Goal: Transaction & Acquisition: Obtain resource

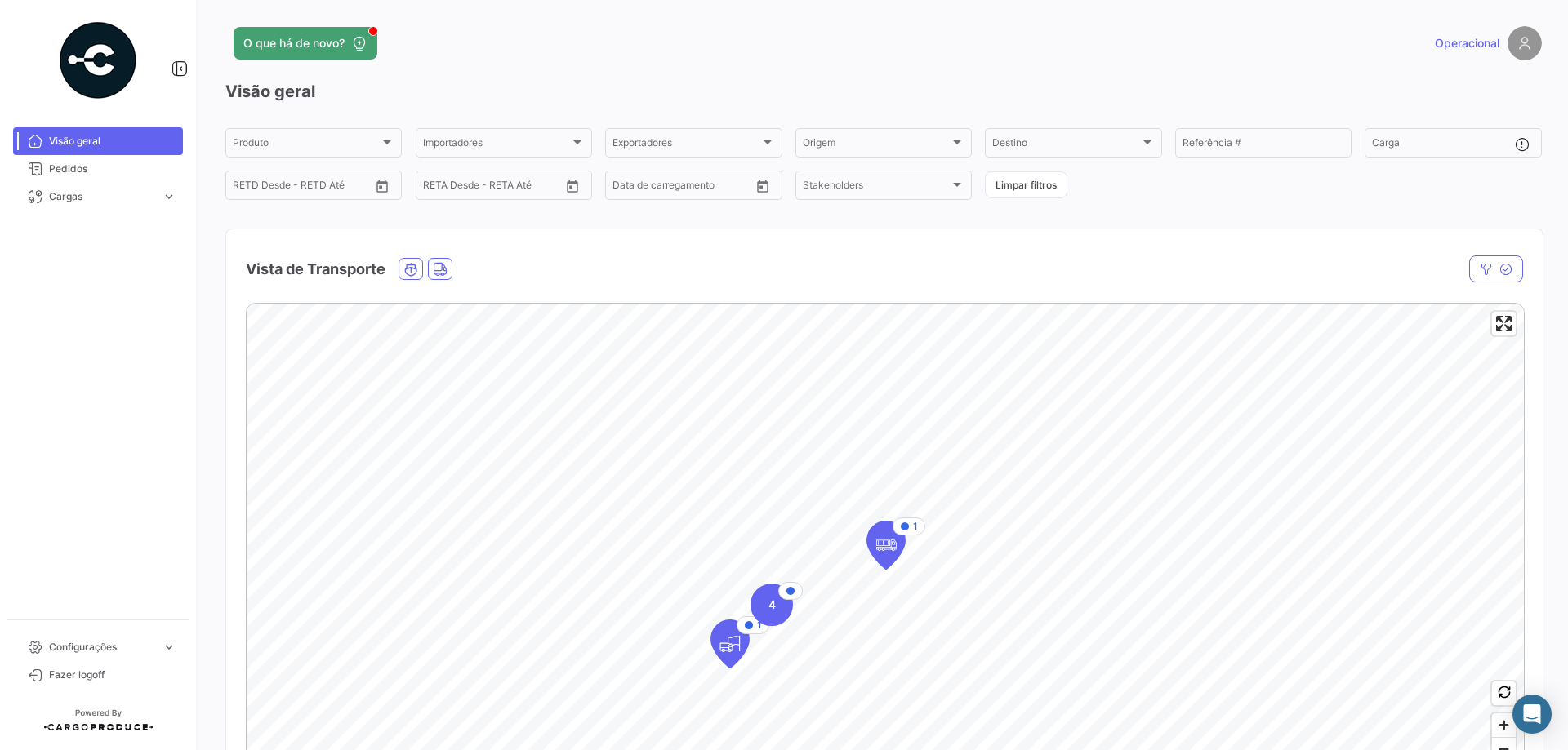
scroll to position [196, 0]
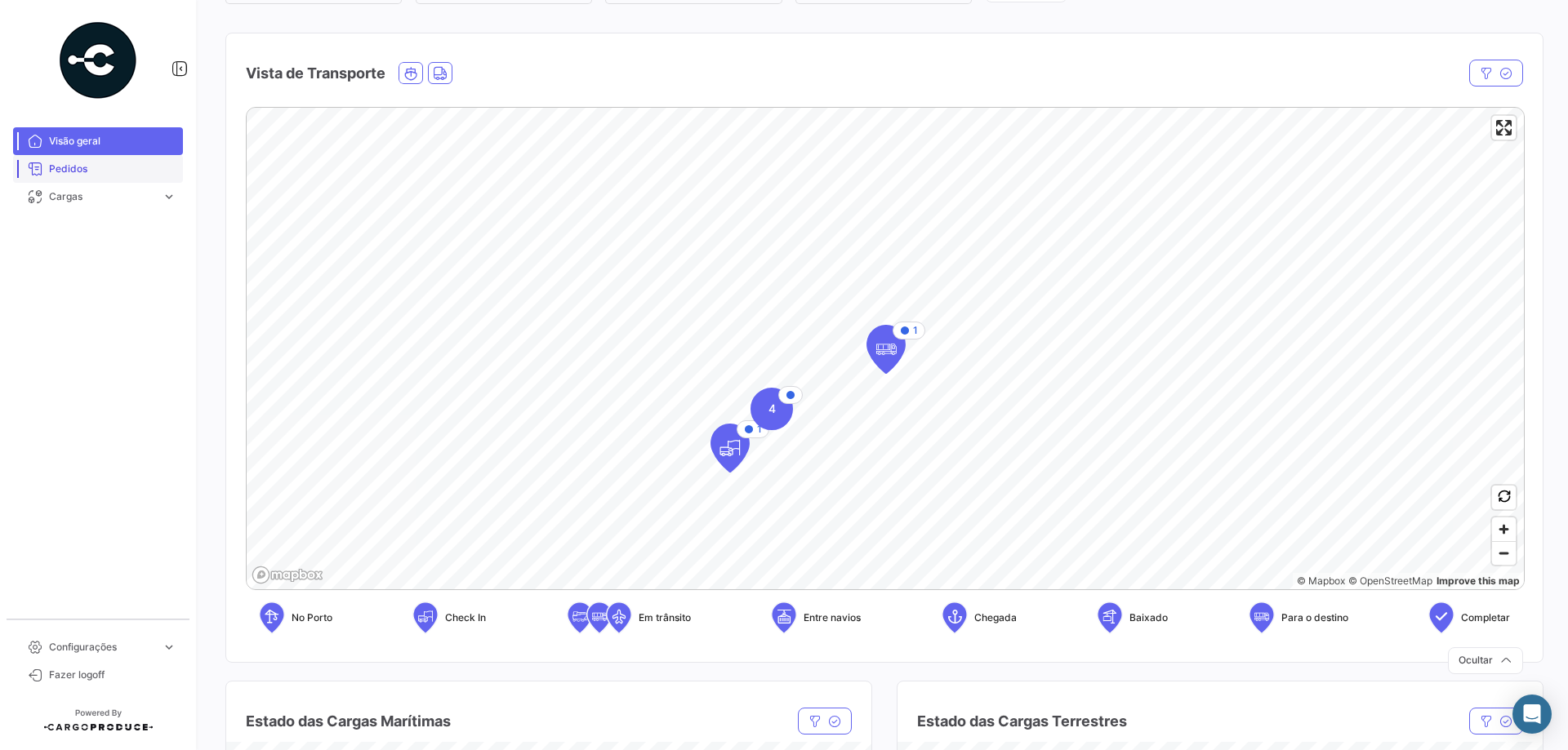
click at [136, 172] on span "Pedidos" at bounding box center [113, 169] width 128 height 15
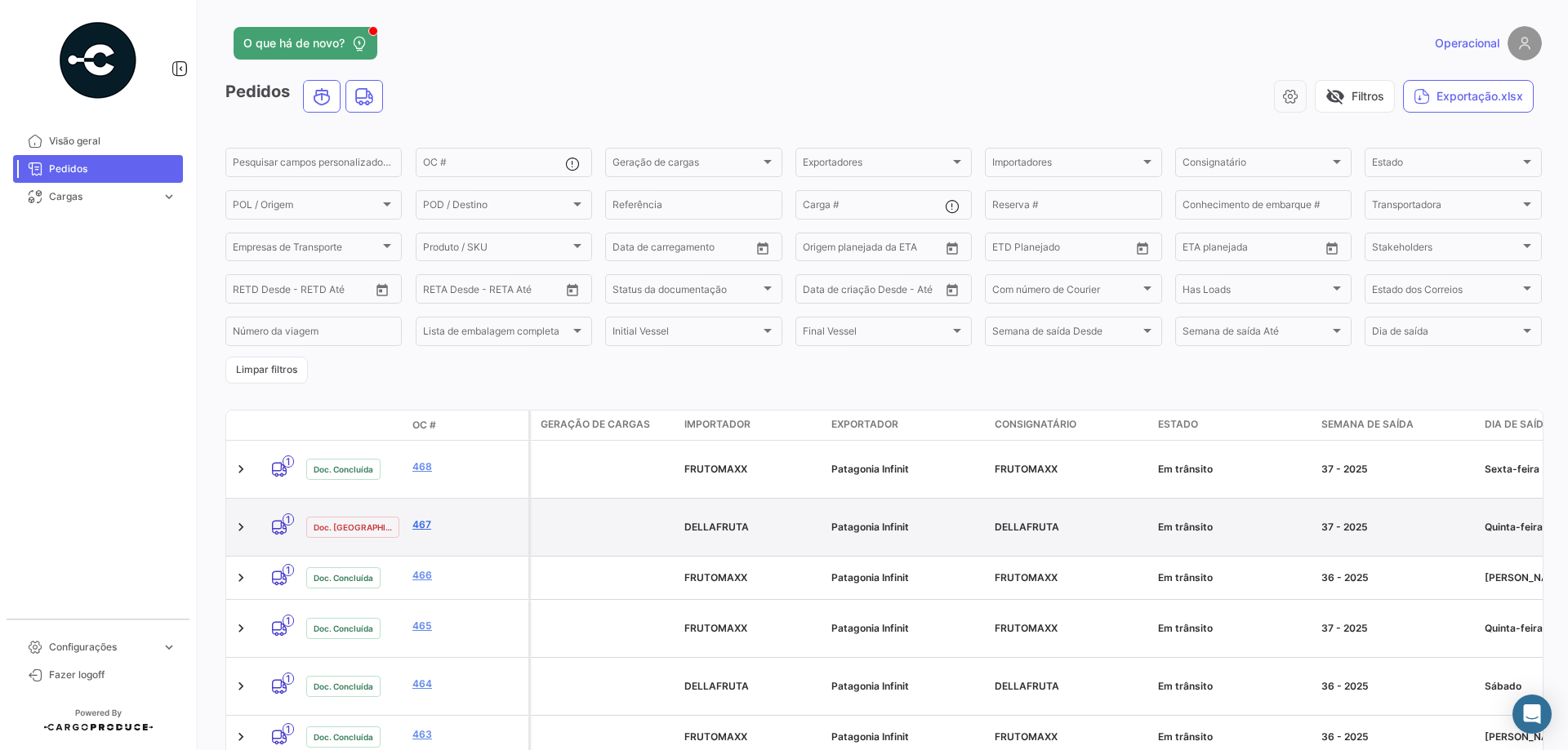
click at [420, 517] on link "467" at bounding box center [467, 525] width 109 height 15
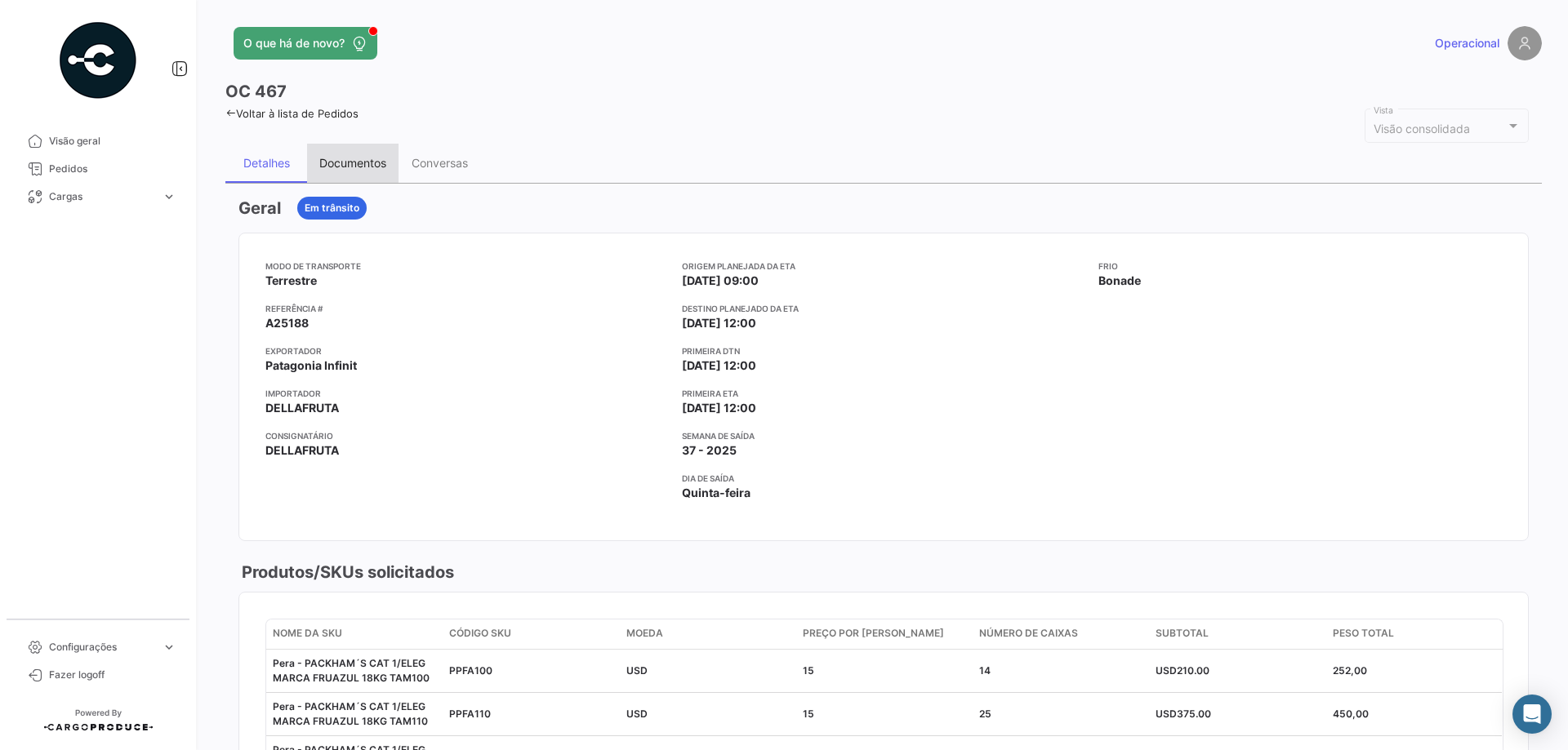
click at [363, 145] on div "Documentos" at bounding box center [352, 162] width 91 height 39
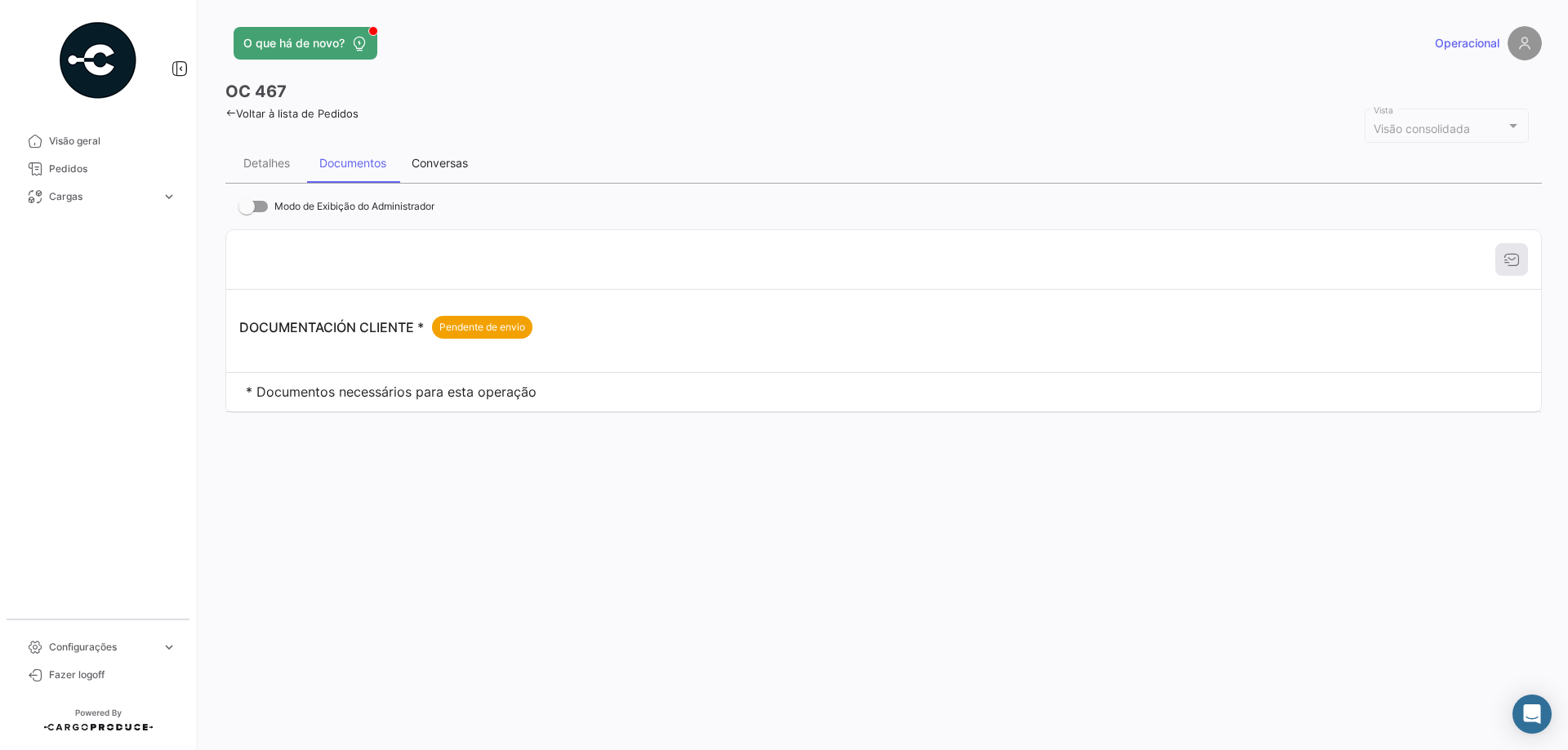
click at [431, 161] on div "Conversas" at bounding box center [439, 162] width 56 height 14
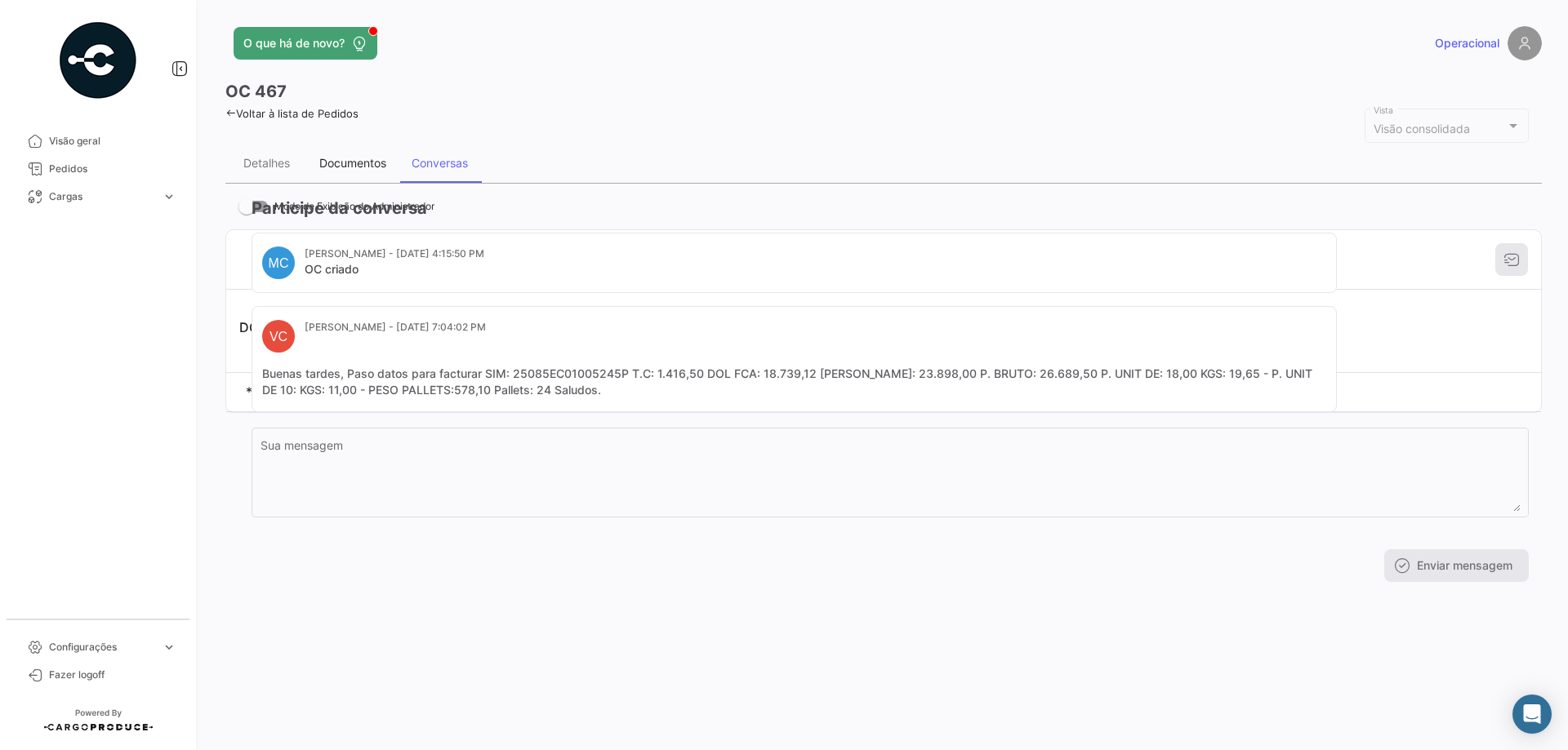
click at [351, 172] on div "Documentos" at bounding box center [352, 162] width 91 height 39
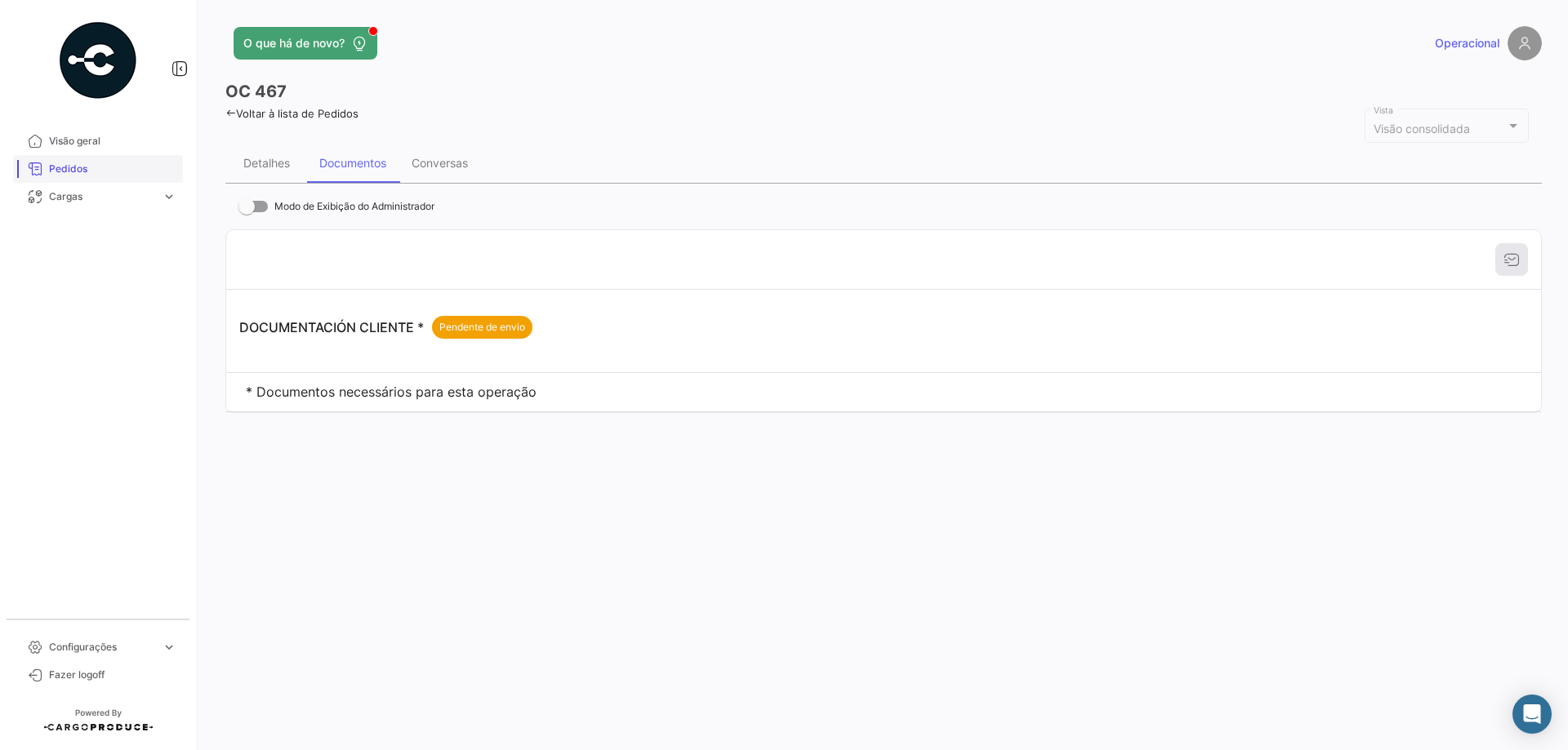
click at [118, 165] on span "Pedidos" at bounding box center [113, 169] width 128 height 15
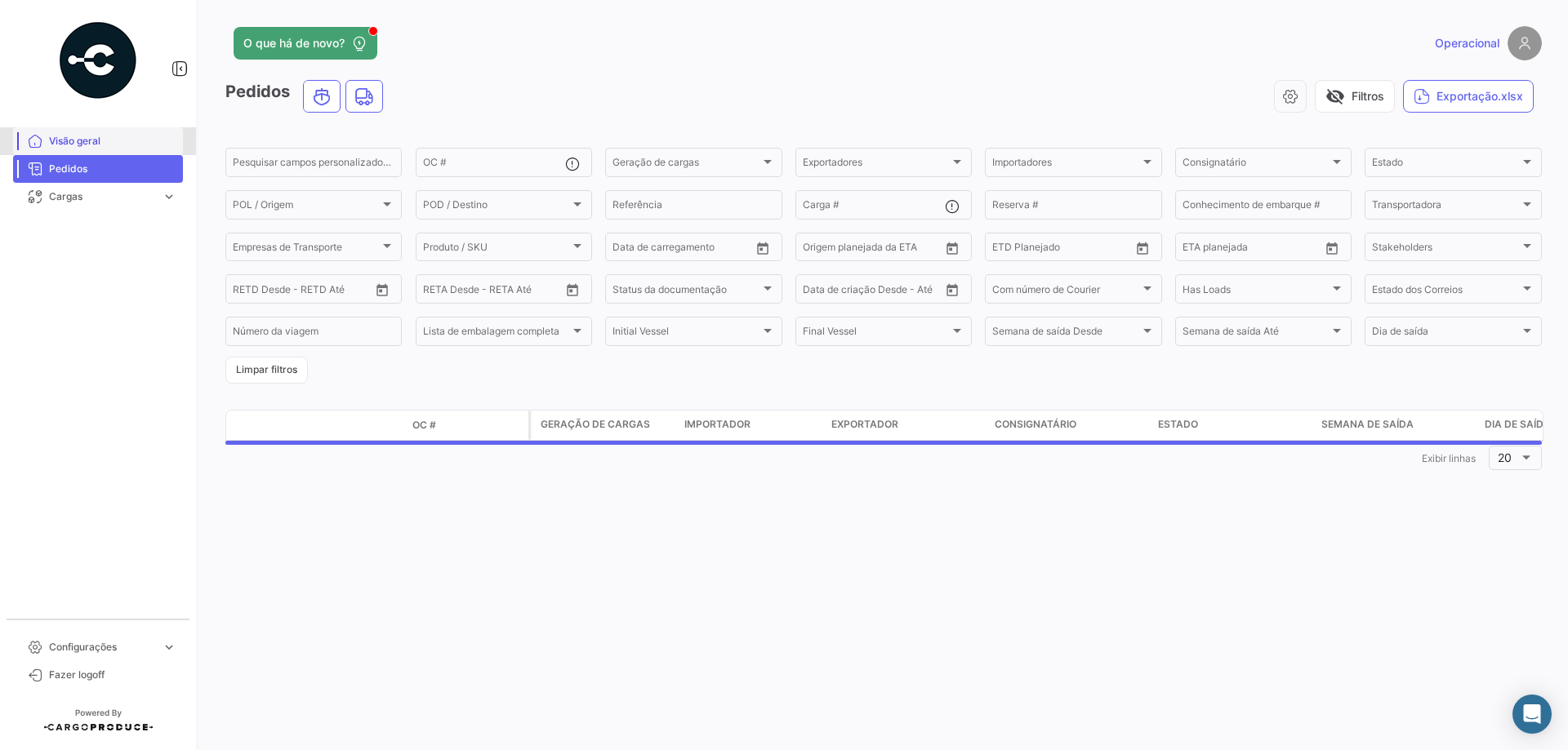
click at [126, 146] on span "Visão geral" at bounding box center [113, 142] width 128 height 15
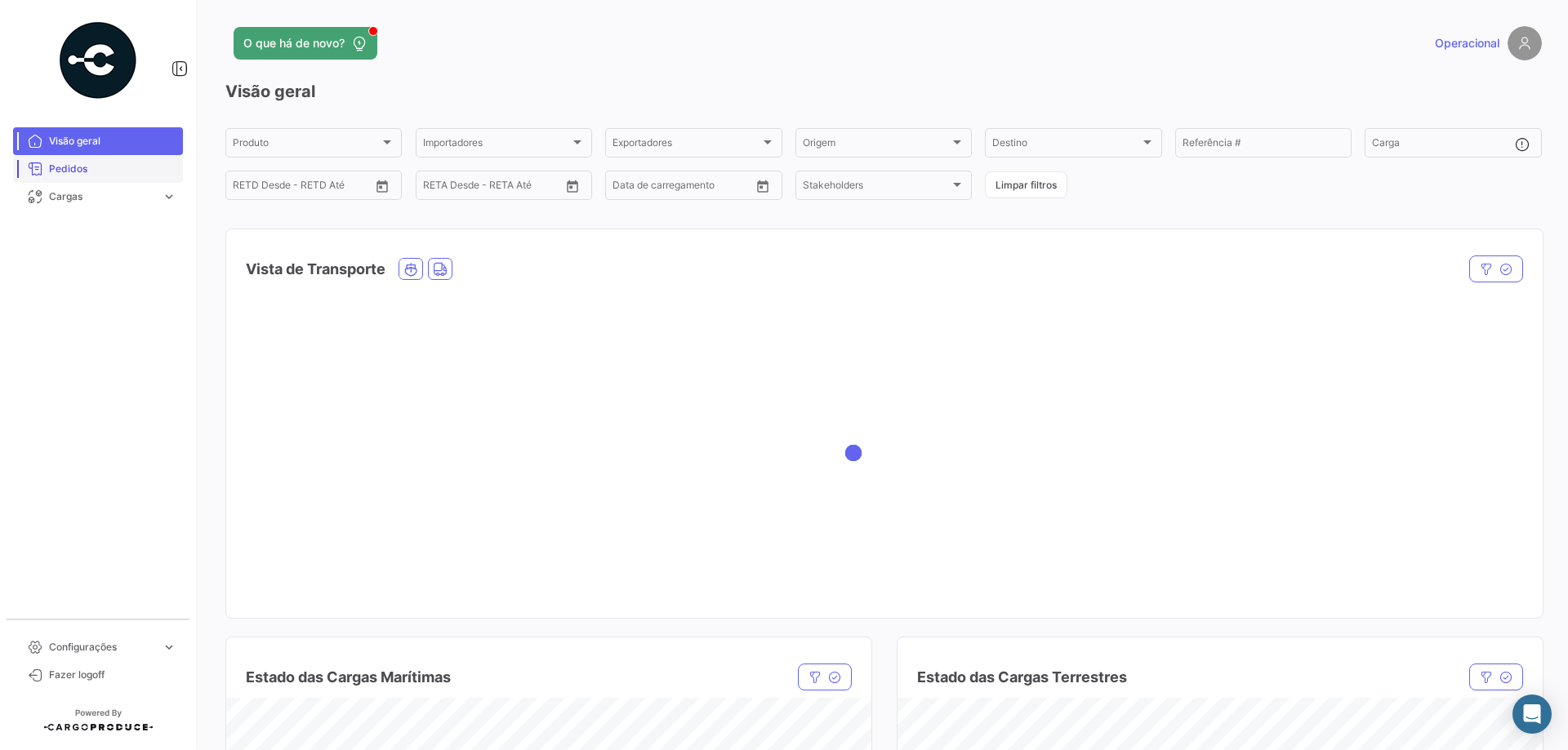
click at [138, 167] on span "Pedidos" at bounding box center [113, 169] width 128 height 15
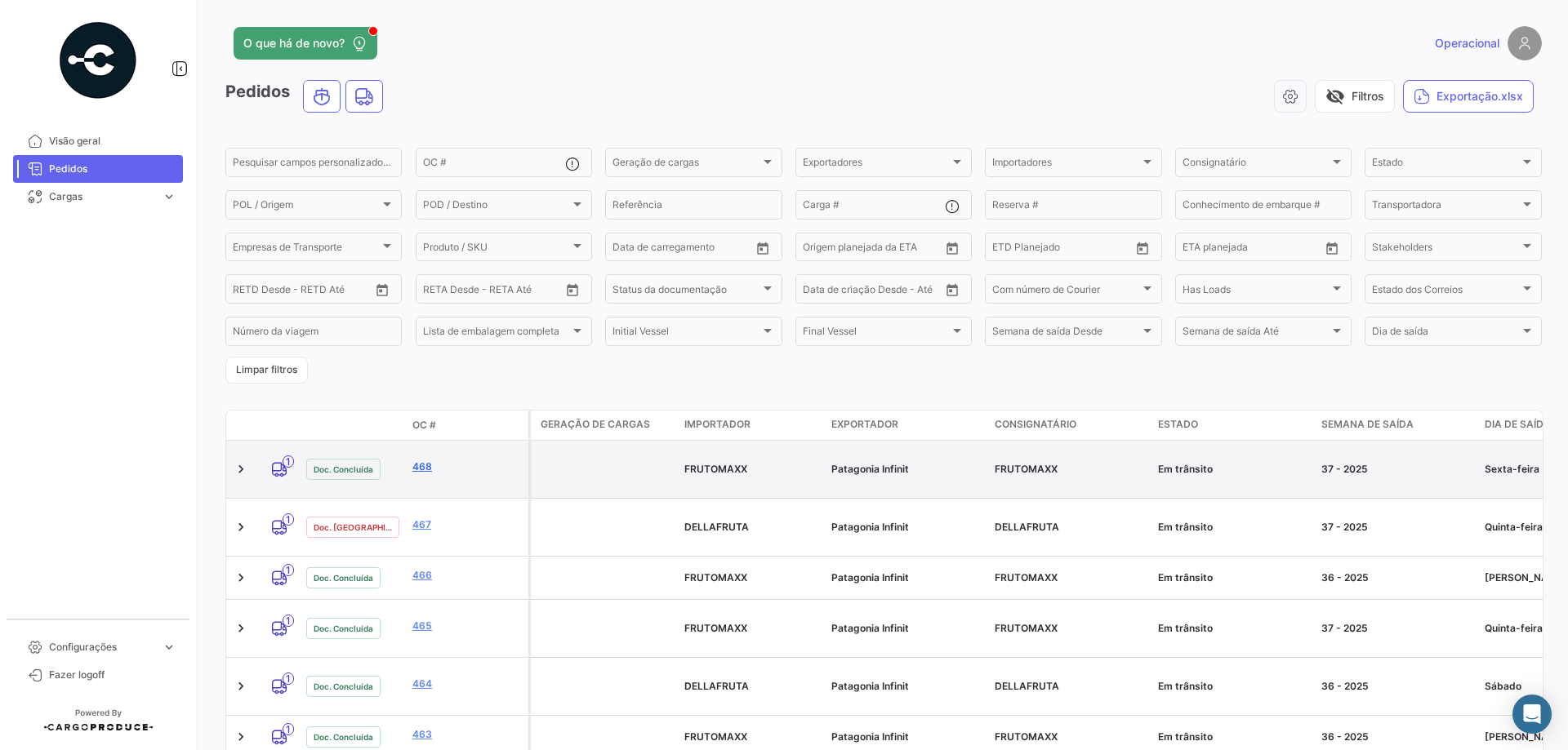
click at [417, 461] on link "468" at bounding box center [467, 467] width 109 height 15
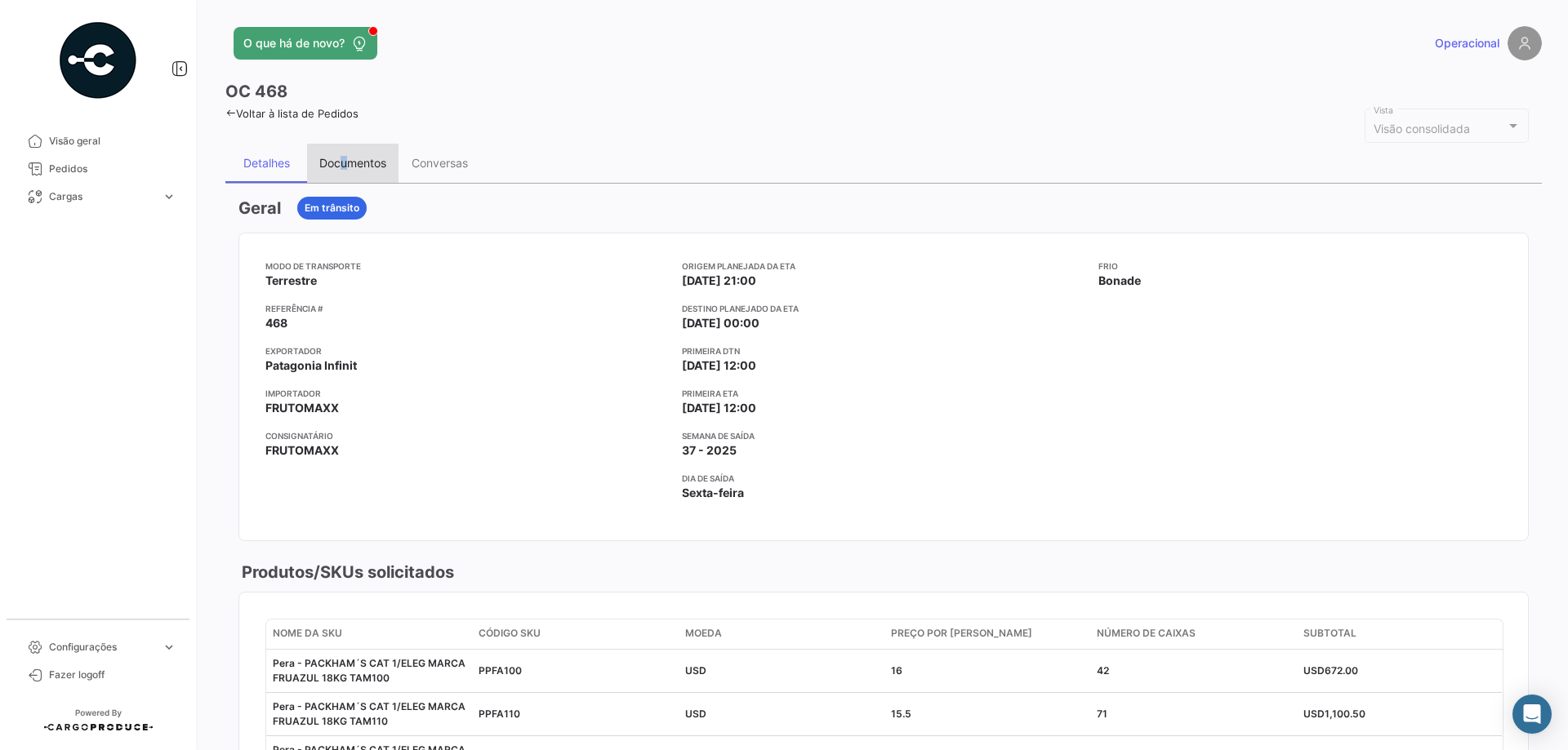
click at [342, 170] on div "Documentos" at bounding box center [352, 162] width 91 height 39
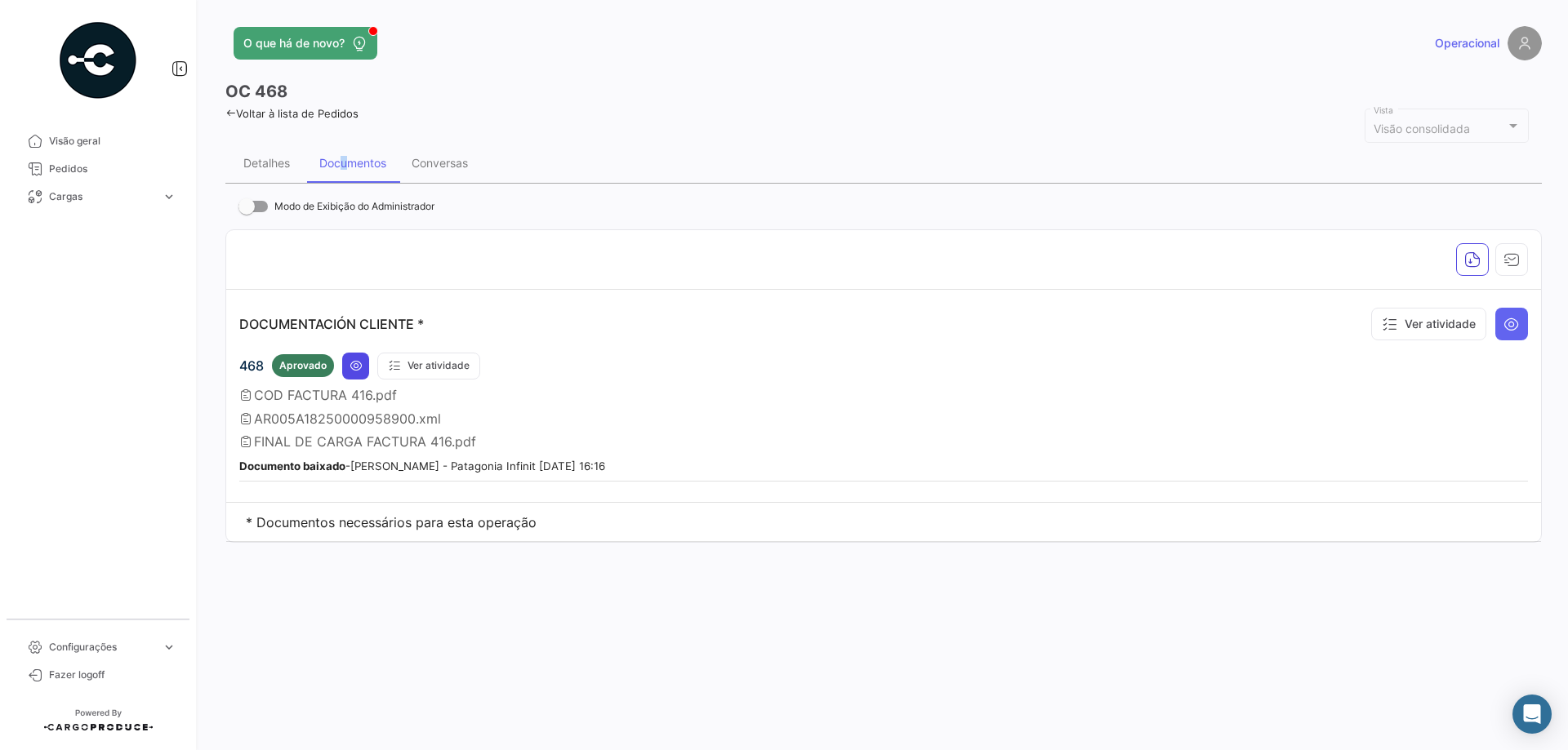
click at [355, 367] on icon at bounding box center [357, 365] width 13 height 13
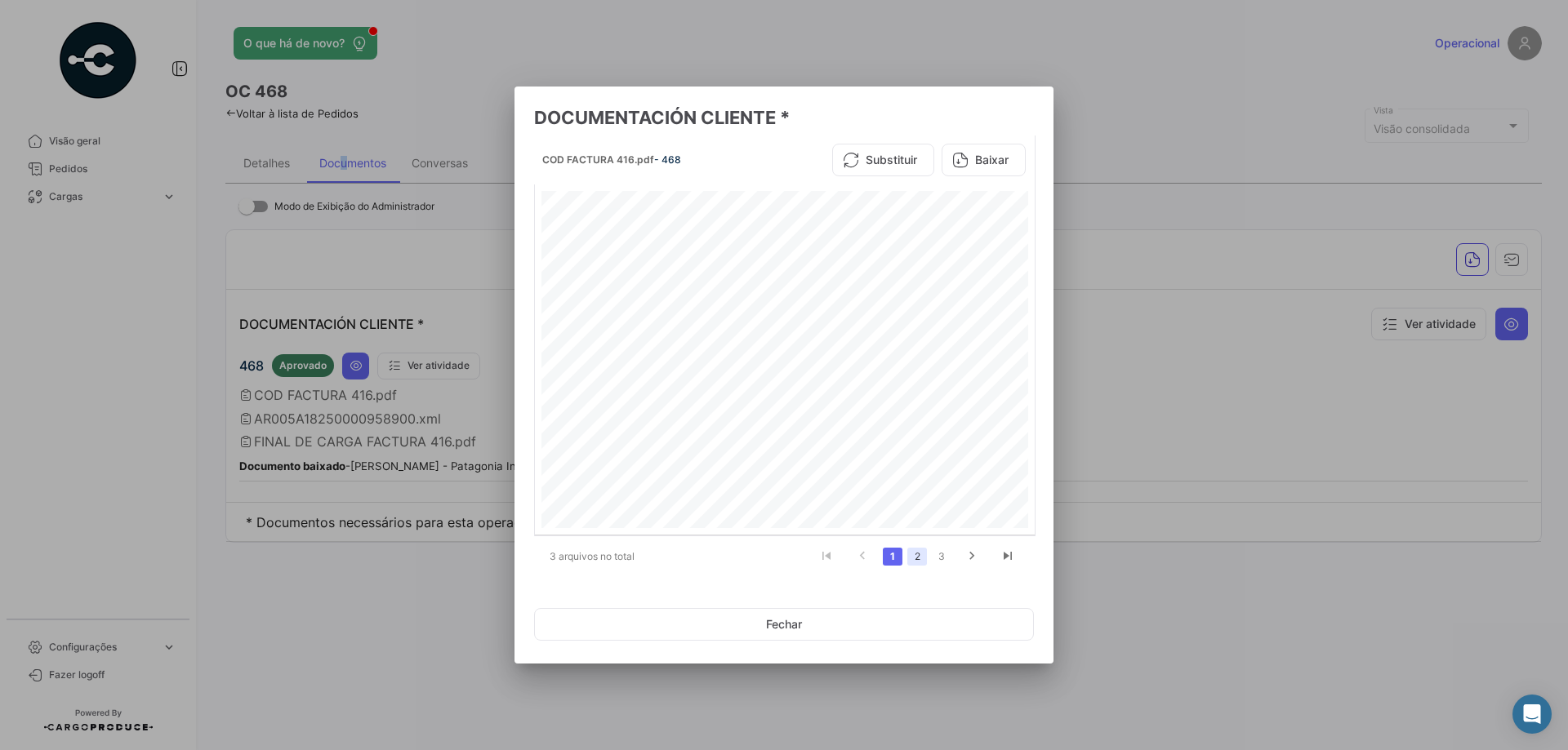
click at [915, 563] on link "2" at bounding box center [917, 557] width 20 height 18
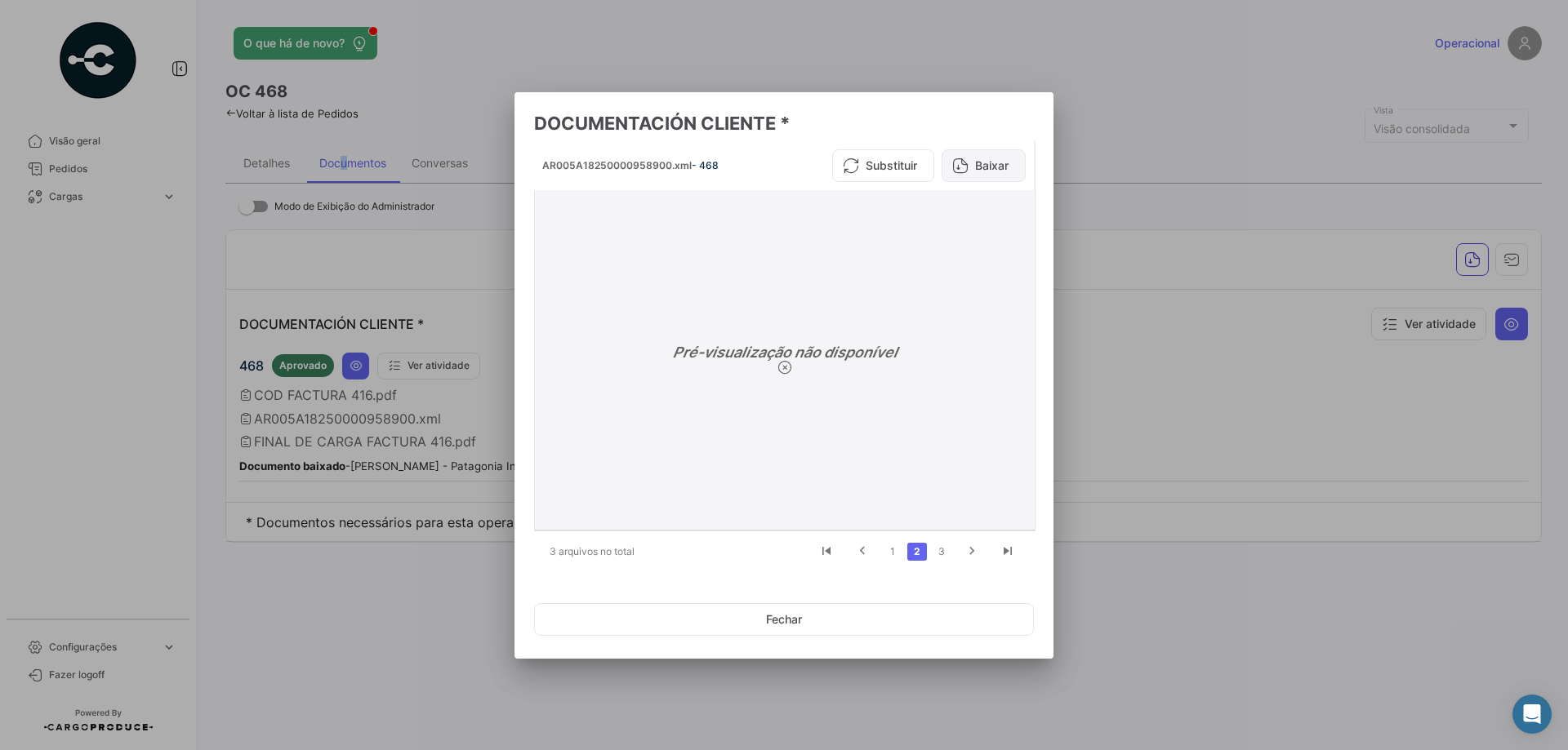
click at [980, 168] on button "Baixar" at bounding box center [983, 165] width 84 height 32
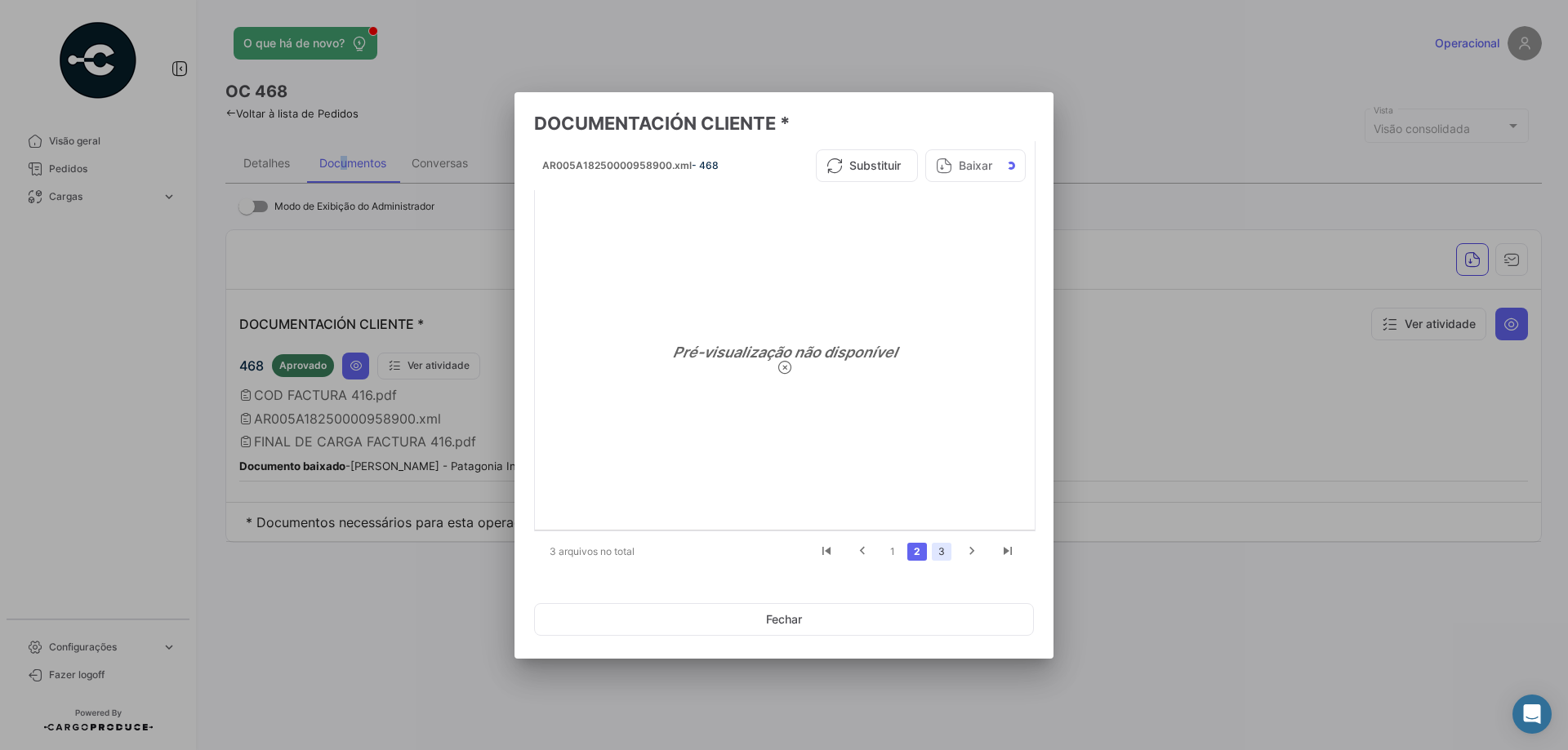
click at [943, 555] on link "3" at bounding box center [942, 552] width 20 height 18
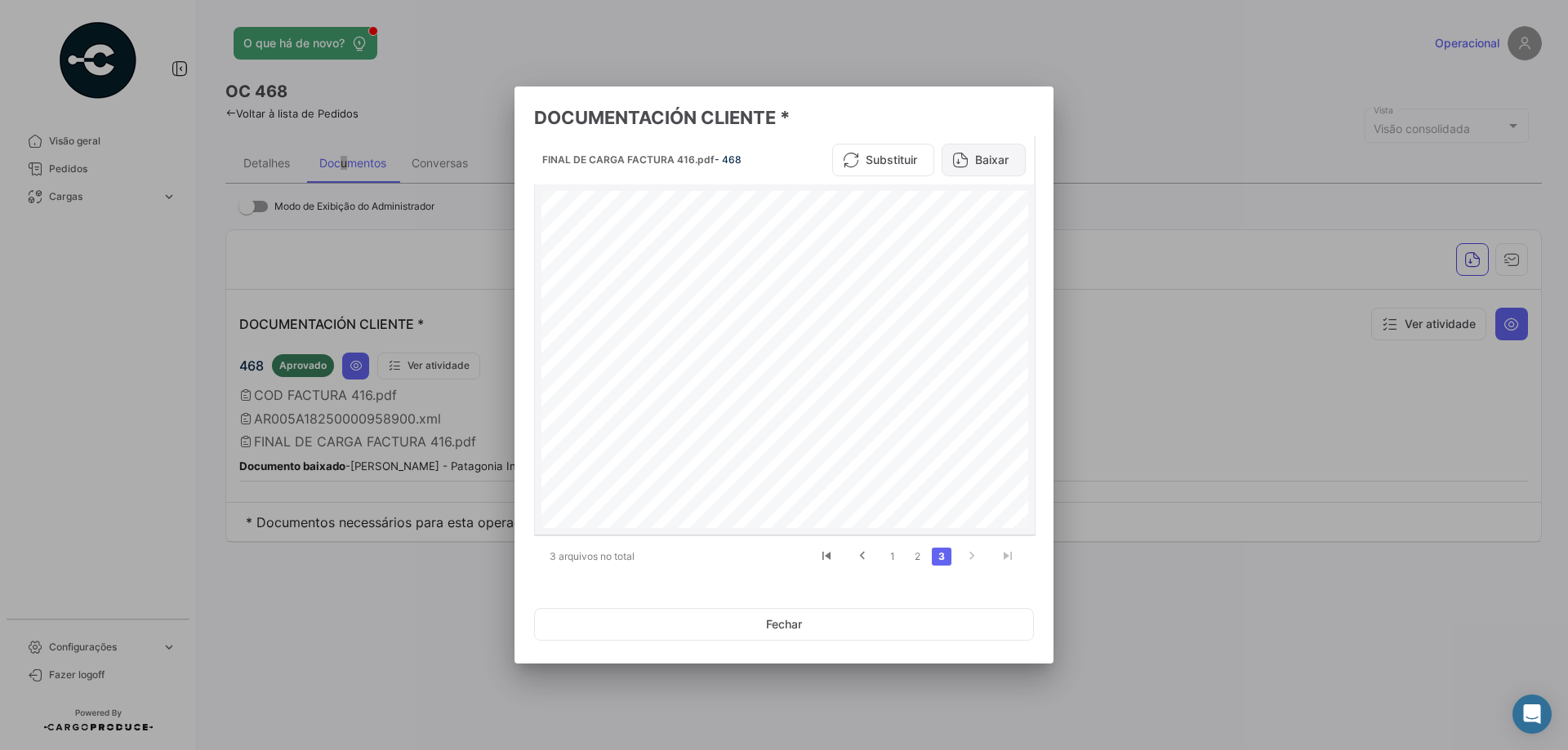
click at [981, 162] on button "Baixar" at bounding box center [983, 159] width 84 height 32
click at [827, 616] on button "Fechar" at bounding box center [784, 624] width 500 height 32
